Goal: Task Accomplishment & Management: Use online tool/utility

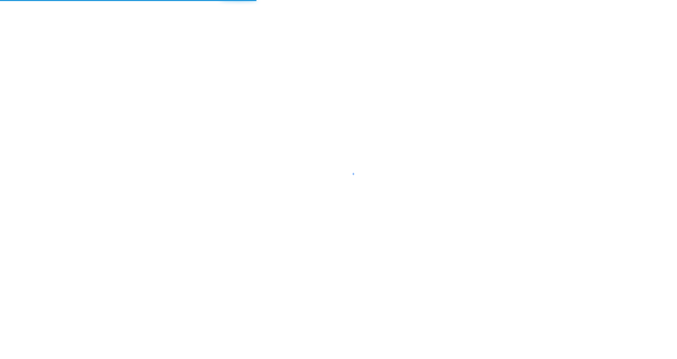
click at [184, 220] on div at bounding box center [338, 179] width 677 height 359
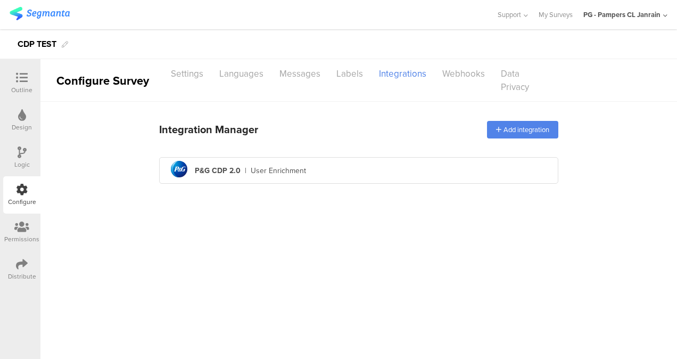
click at [658, 14] on div "PG - Pampers CL Janrain" at bounding box center [622, 15] width 77 height 10
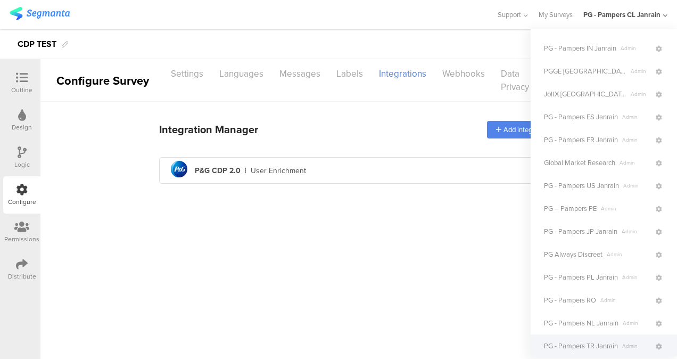
scroll to position [456, 0]
click at [330, 294] on main "Integration Manager Add integration pg logo P&G CDP 2.0 | User Enrichment" at bounding box center [358, 230] width 637 height 257
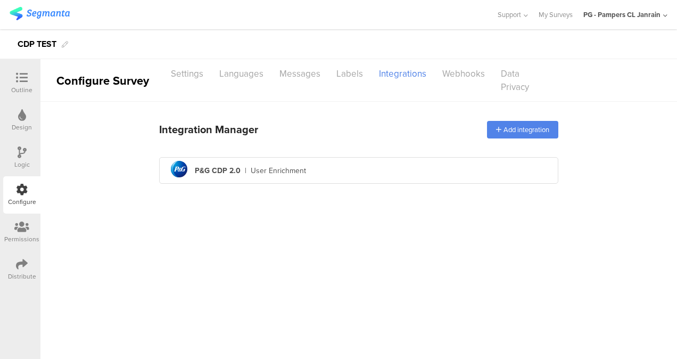
click at [607, 20] on div "PG - Pampers CL Janrain" at bounding box center [626, 14] width 84 height 29
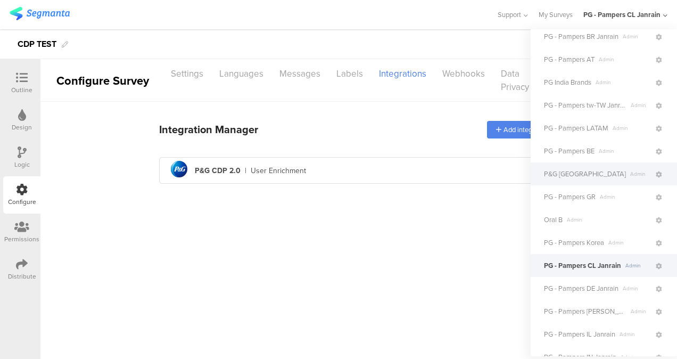
scroll to position [148, 4]
